Goal: Check status: Check status

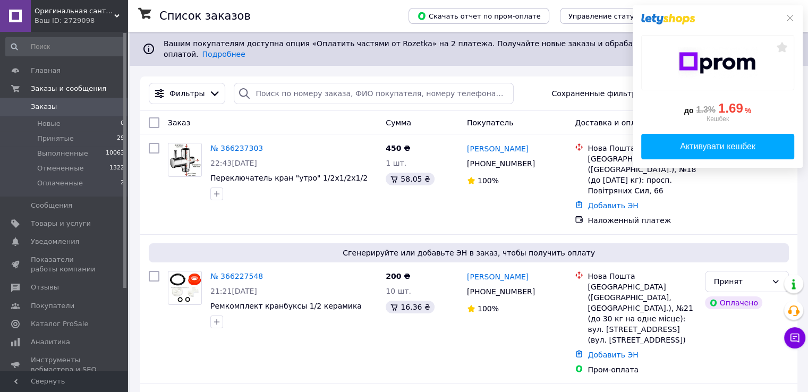
click at [784, 18] on div at bounding box center [717, 19] width 153 height 11
click at [786, 16] on icon at bounding box center [790, 18] width 9 height 9
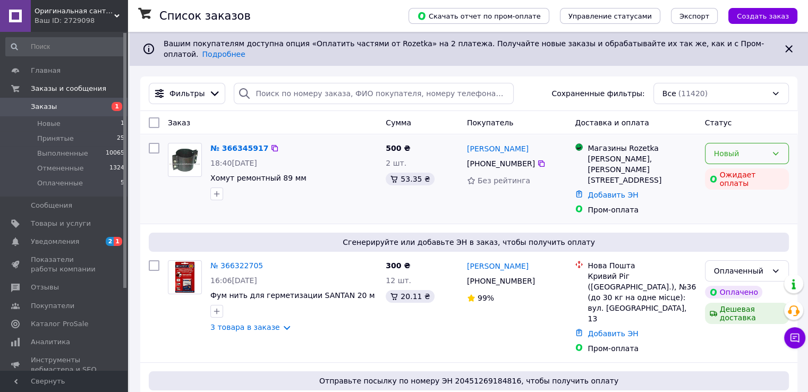
click at [780, 150] on div "Новый" at bounding box center [747, 153] width 84 height 21
click at [757, 163] on li "Принят" at bounding box center [746, 168] width 83 height 19
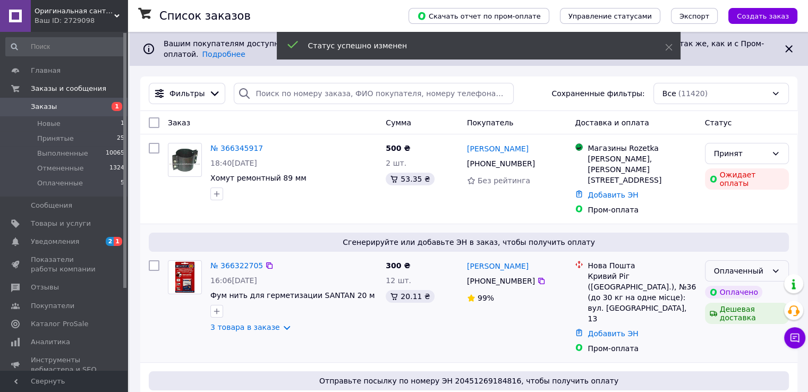
click at [759, 260] on div "Оплаченный" at bounding box center [747, 270] width 84 height 21
click at [757, 272] on li "Принят" at bounding box center [746, 274] width 83 height 19
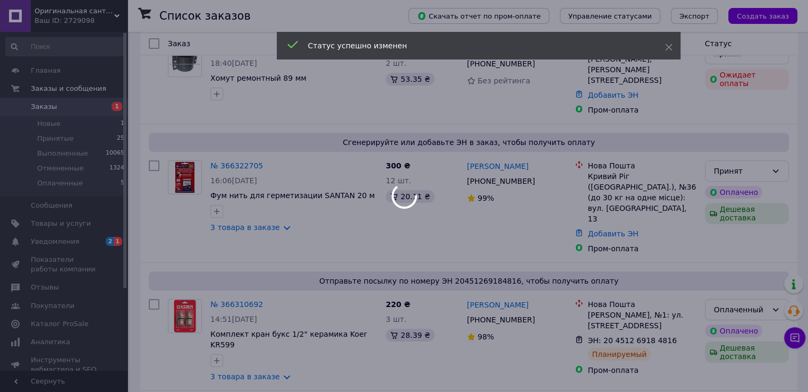
scroll to position [106, 0]
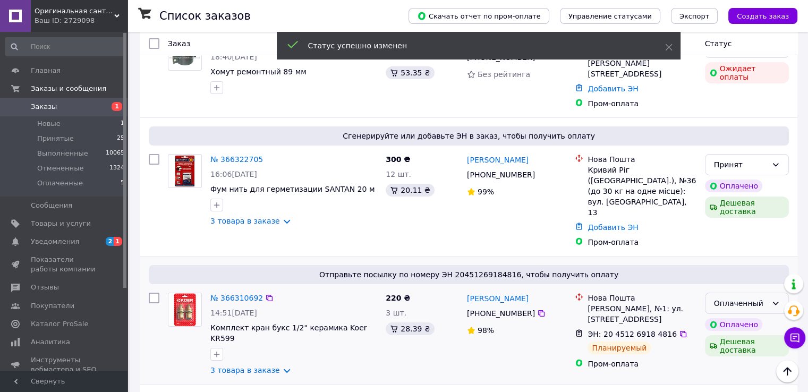
click at [763, 298] on div "Оплаченный" at bounding box center [740, 304] width 53 height 12
click at [749, 279] on li "Принят" at bounding box center [746, 286] width 83 height 19
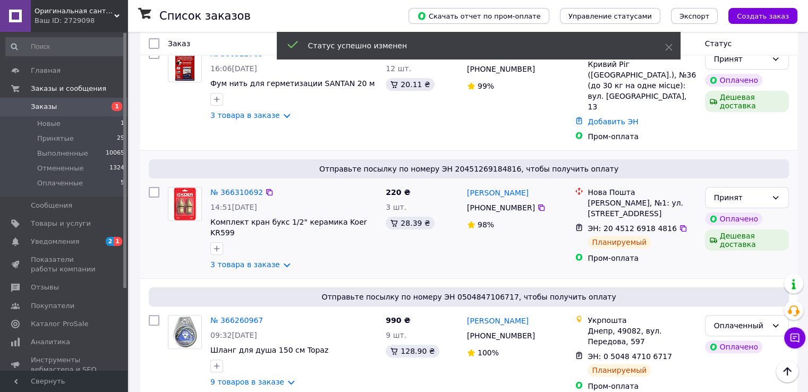
scroll to position [213, 0]
click at [760, 319] on div "Оплаченный" at bounding box center [740, 325] width 53 height 12
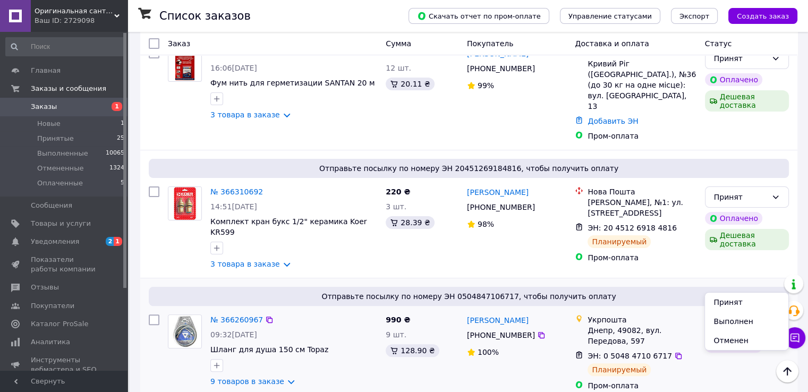
click at [747, 300] on li "Принят" at bounding box center [746, 302] width 83 height 19
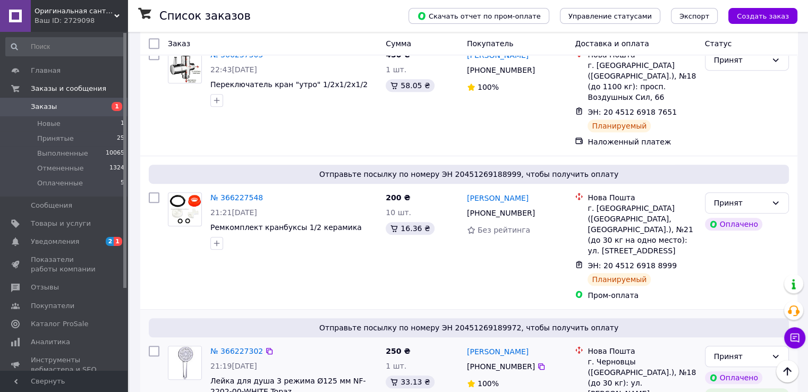
scroll to position [744, 0]
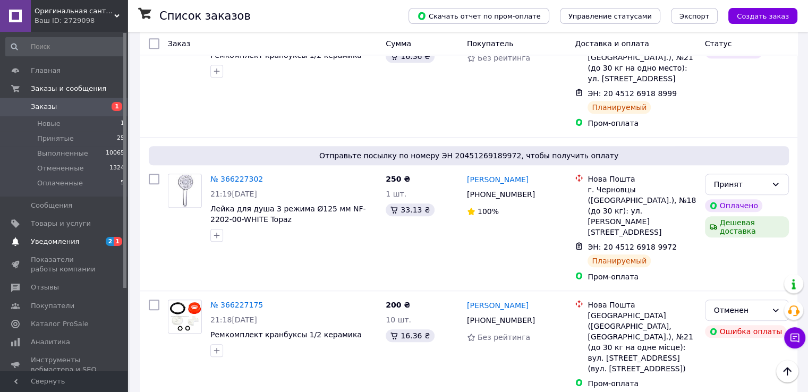
click at [80, 247] on link "Уведомления 2 1" at bounding box center [65, 242] width 131 height 18
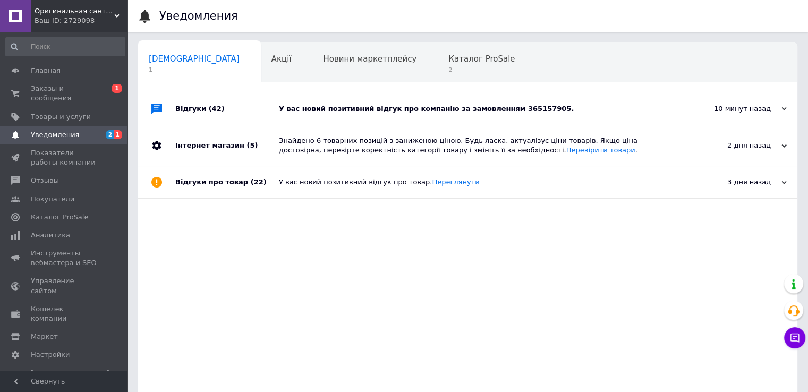
click at [338, 114] on div "У вас новий позитивний відгук про компанію за замовленням 365157905." at bounding box center [480, 109] width 402 height 32
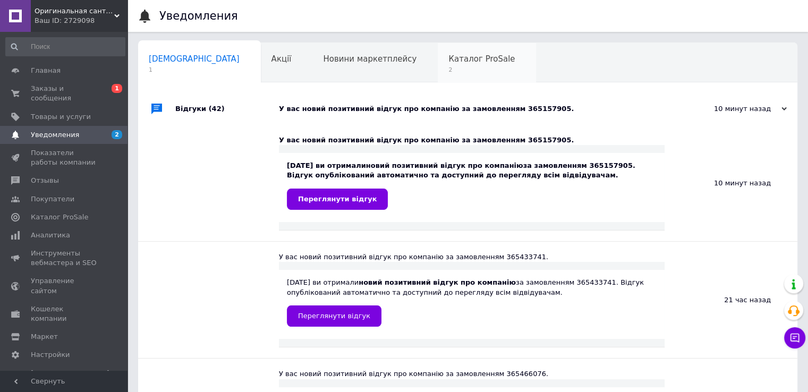
click at [448, 62] on span "Каталог ProSale" at bounding box center [481, 59] width 66 height 10
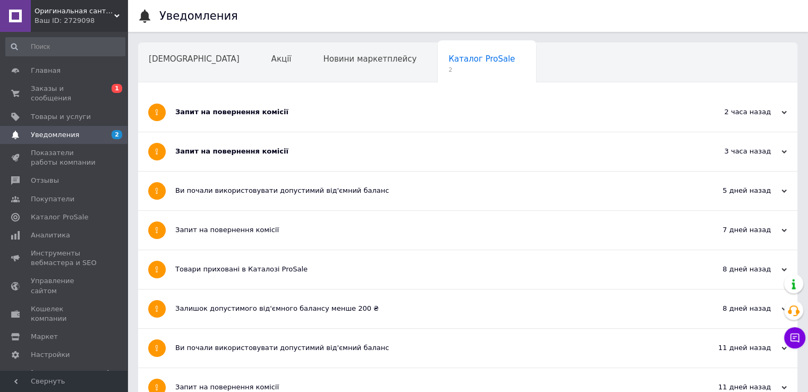
click at [272, 111] on div "Запит на повернення комісії" at bounding box center [427, 112] width 505 height 10
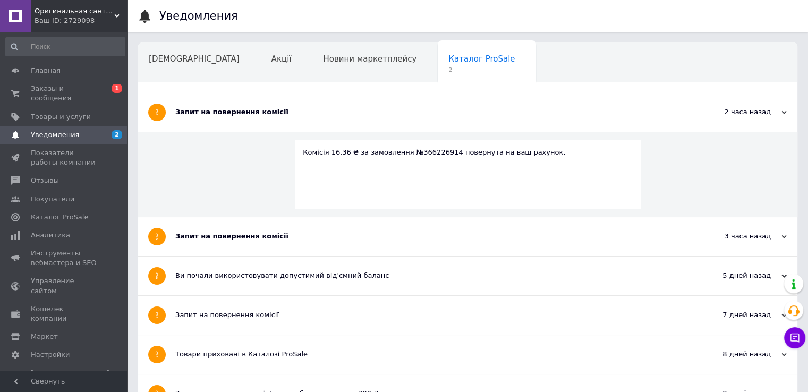
drag, startPoint x: 241, startPoint y: 232, endPoint x: 242, endPoint y: 219, distance: 12.8
click at [241, 232] on div "Запит на повернення комісії" at bounding box center [427, 237] width 505 height 10
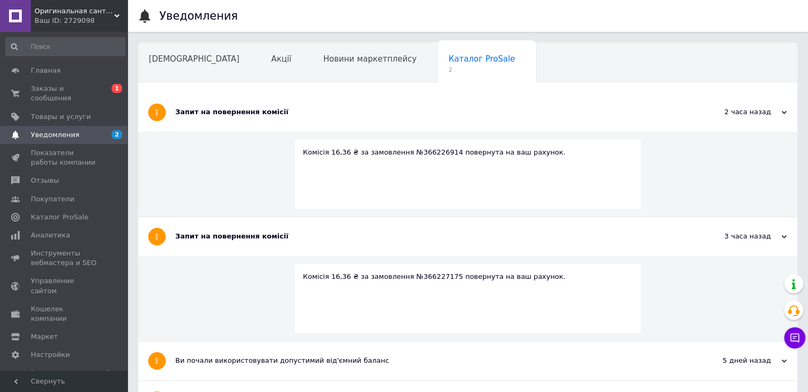
drag, startPoint x: 300, startPoint y: 38, endPoint x: 309, endPoint y: 59, distance: 22.6
click at [323, 59] on span "Новини маркетплейсу" at bounding box center [370, 59] width 94 height 10
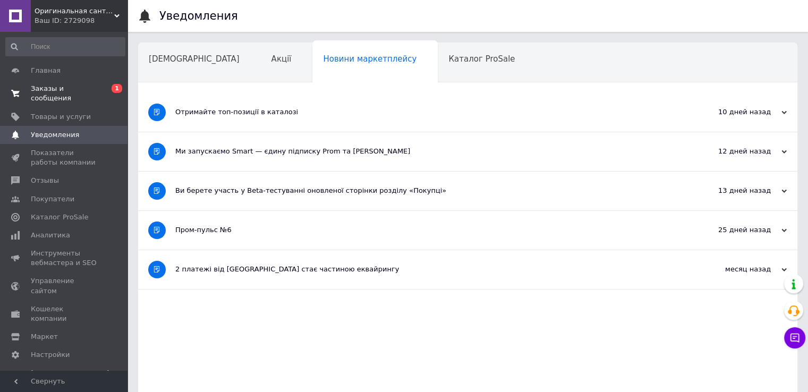
click at [62, 92] on span "Заказы и сообщения" at bounding box center [64, 93] width 67 height 19
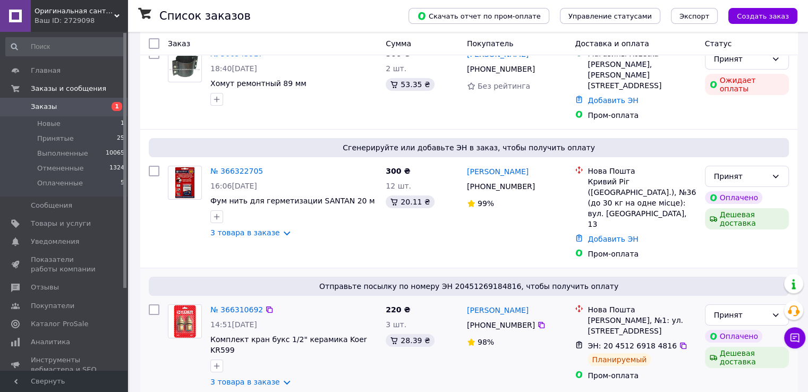
scroll to position [106, 0]
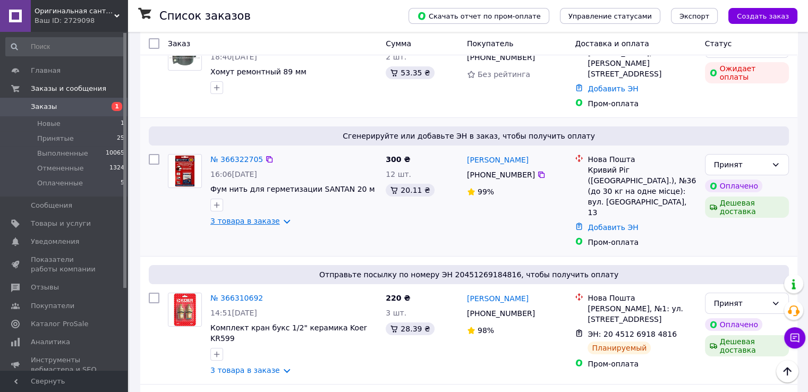
click at [243, 217] on link "3 товара в заказе" at bounding box center [245, 221] width 70 height 9
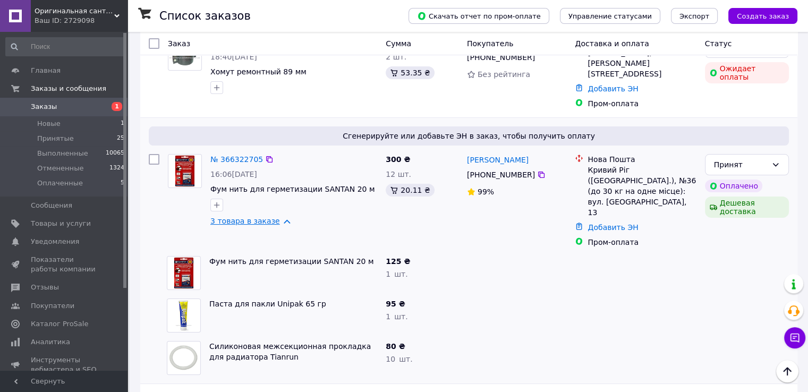
click at [243, 217] on link "3 товара в заказе" at bounding box center [245, 221] width 70 height 9
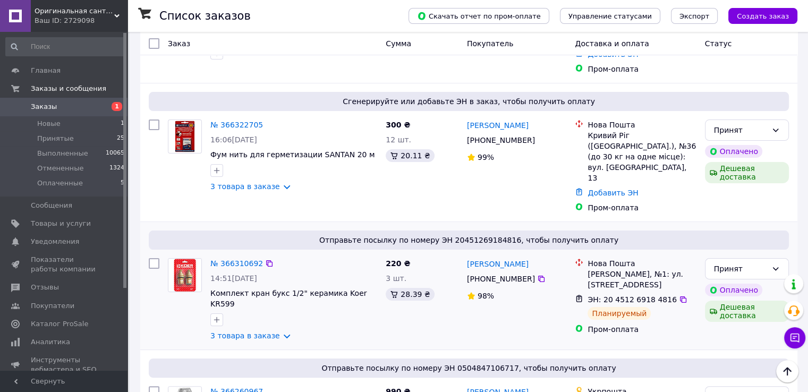
scroll to position [159, 0]
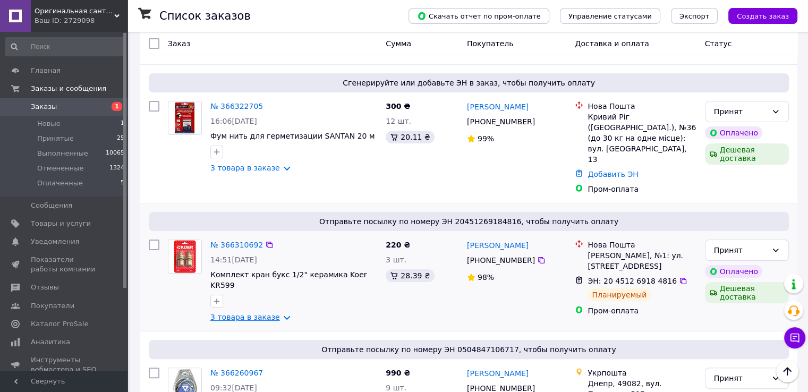
click at [265, 313] on link "3 товара в заказе" at bounding box center [245, 317] width 70 height 9
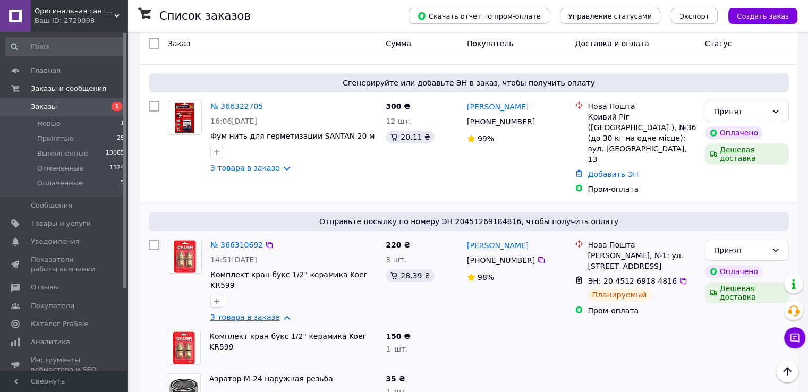
click at [265, 313] on link "3 товара в заказе" at bounding box center [245, 317] width 70 height 9
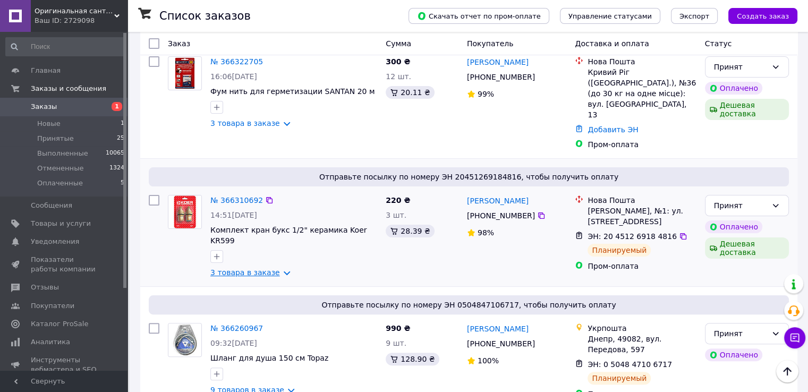
scroll to position [319, 0]
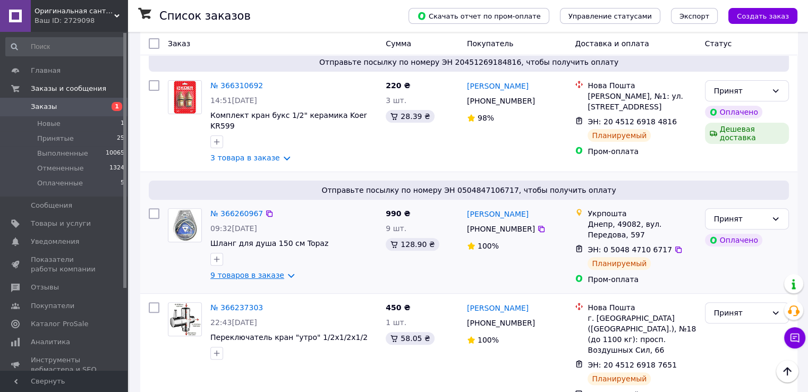
click at [257, 271] on link "9 товаров в заказе" at bounding box center [247, 275] width 74 height 9
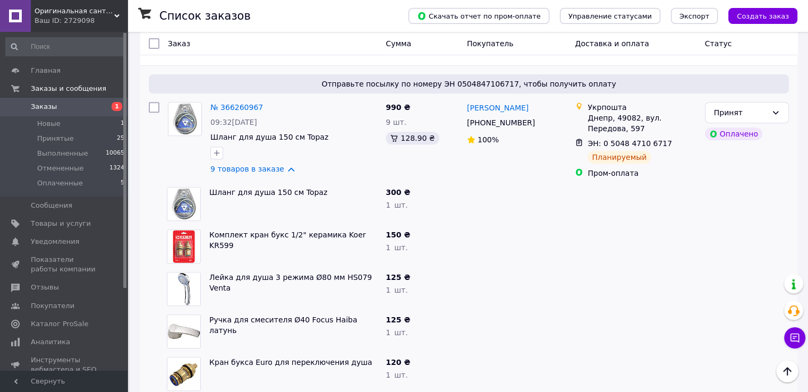
scroll to position [425, 0]
click at [245, 165] on link "9 товаров в заказе" at bounding box center [247, 169] width 74 height 9
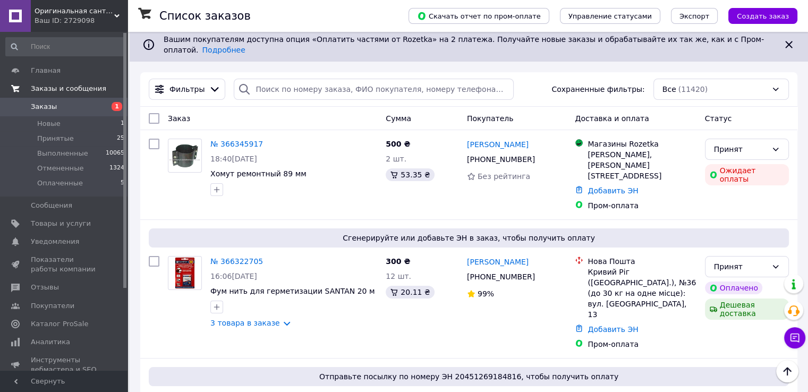
scroll to position [0, 0]
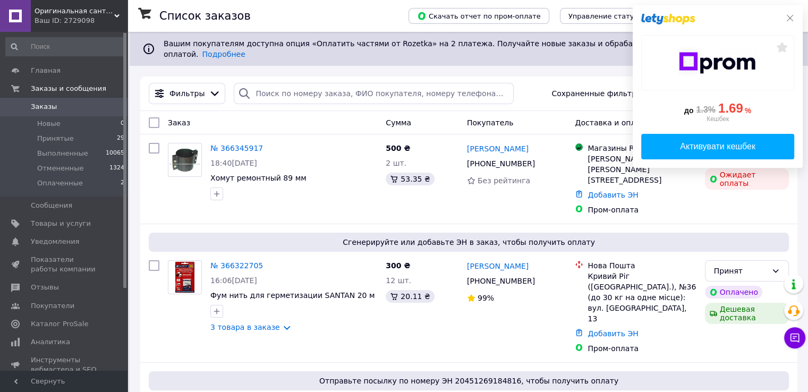
click at [786, 18] on icon at bounding box center [790, 18] width 9 height 9
